Goal: Find contact information: Find contact information

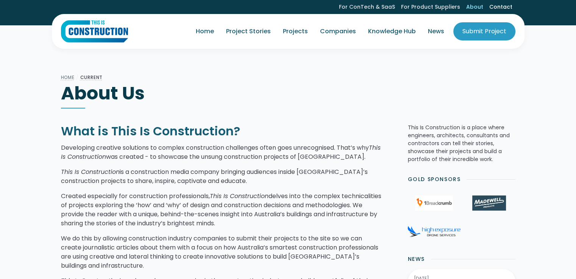
click at [501, 5] on link "Contact" at bounding box center [500, 7] width 29 height 14
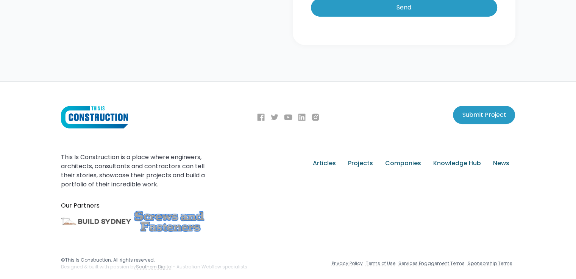
scroll to position [352, 0]
